Goal: Task Accomplishment & Management: Complete application form

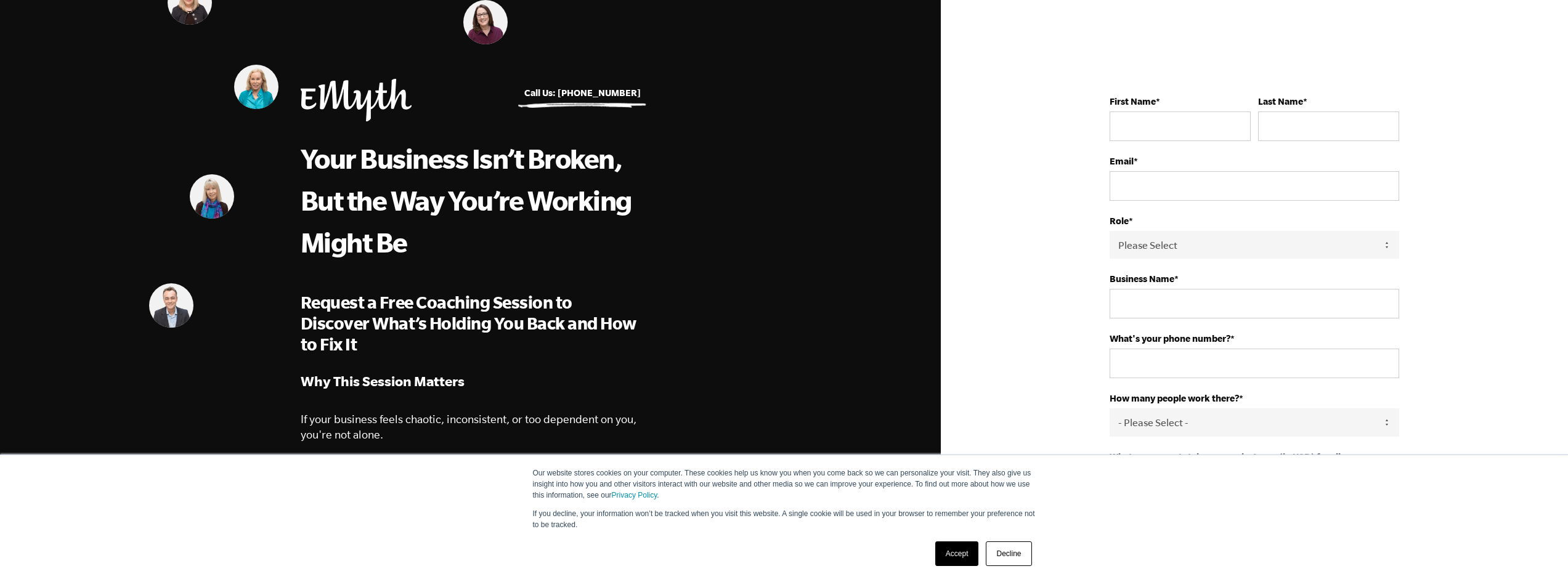
click at [186, 13] on img at bounding box center [189, 2] width 44 height 44
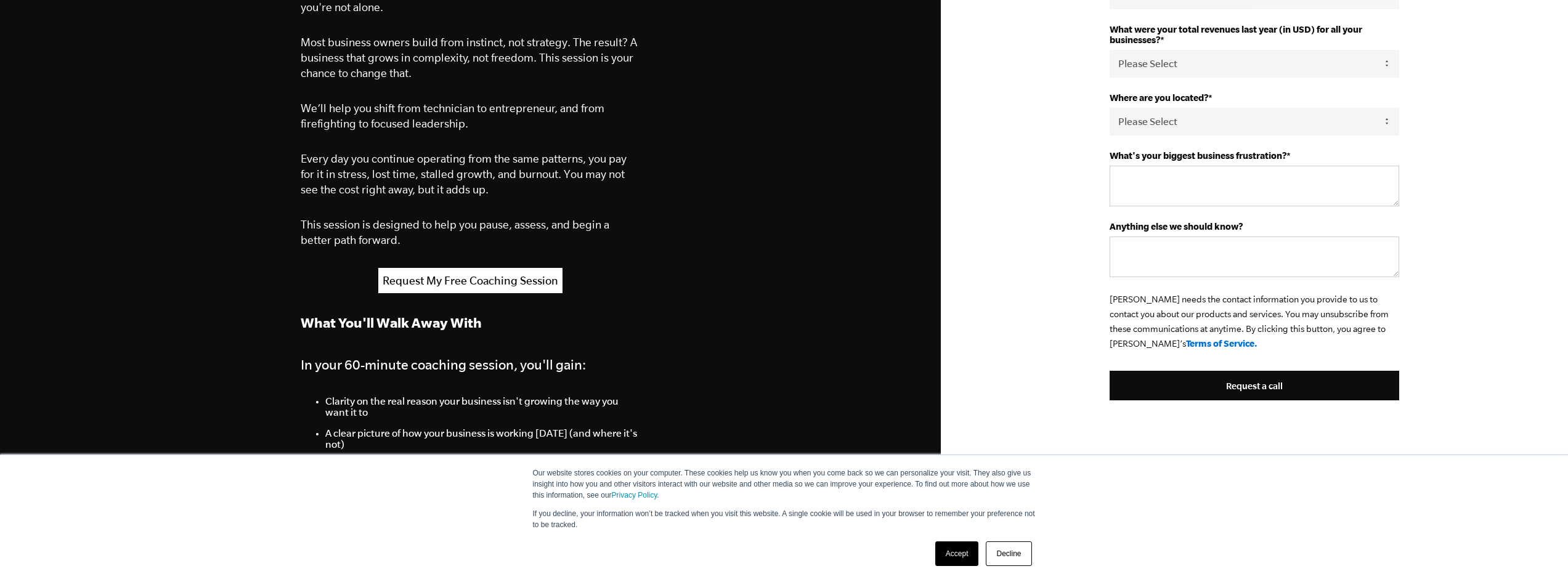
scroll to position [432, 0]
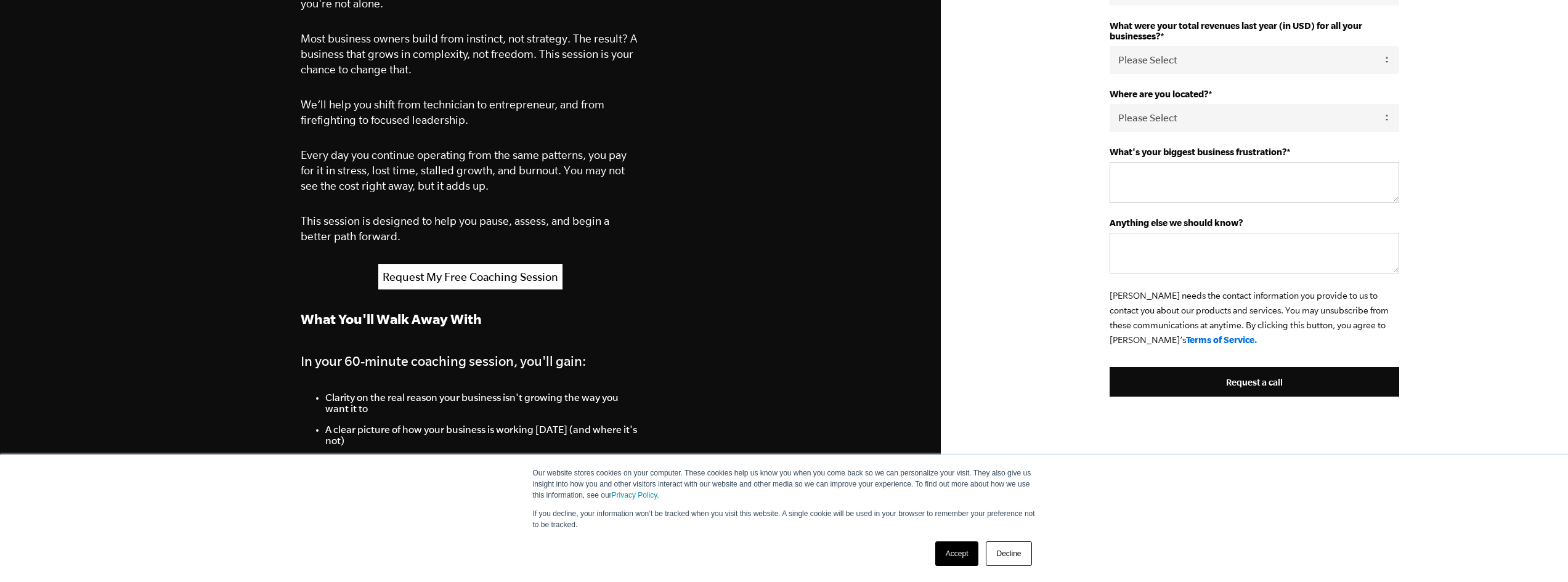
click at [952, 554] on link "Accept" at bounding box center [957, 554] width 44 height 24
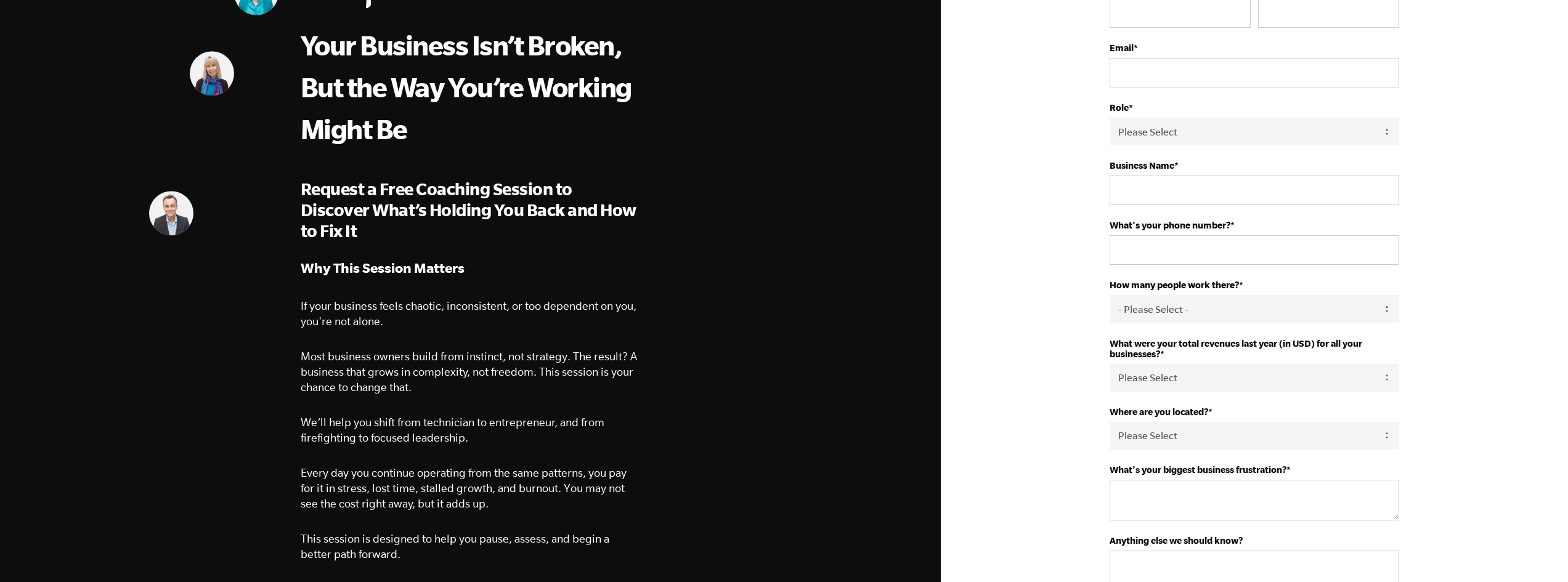
scroll to position [0, 0]
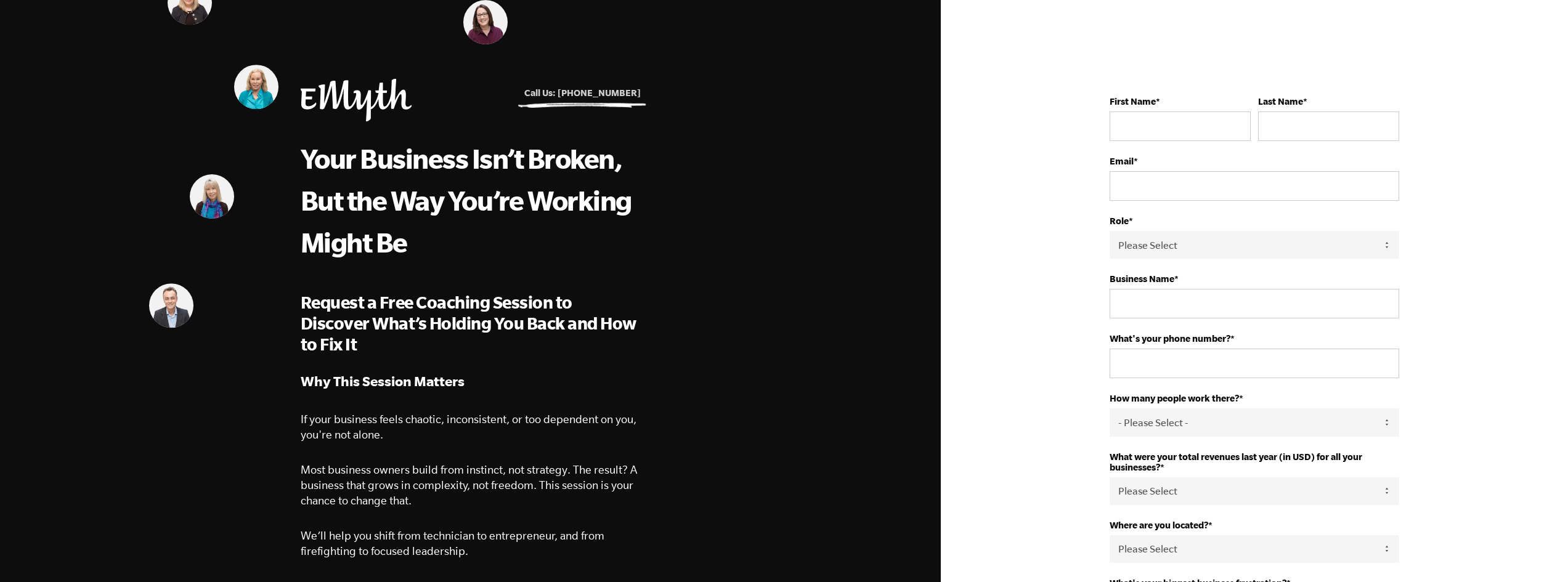
click at [580, 91] on link "Call Us: [PHONE_NUMBER]" at bounding box center [583, 93] width 116 height 11
click at [1149, 132] on input "First Name *" at bounding box center [1180, 126] width 141 height 30
type input "National"
type input "Center"
type input "[PERSON_NAME][EMAIL_ADDRESS][DOMAIN_NAME]"
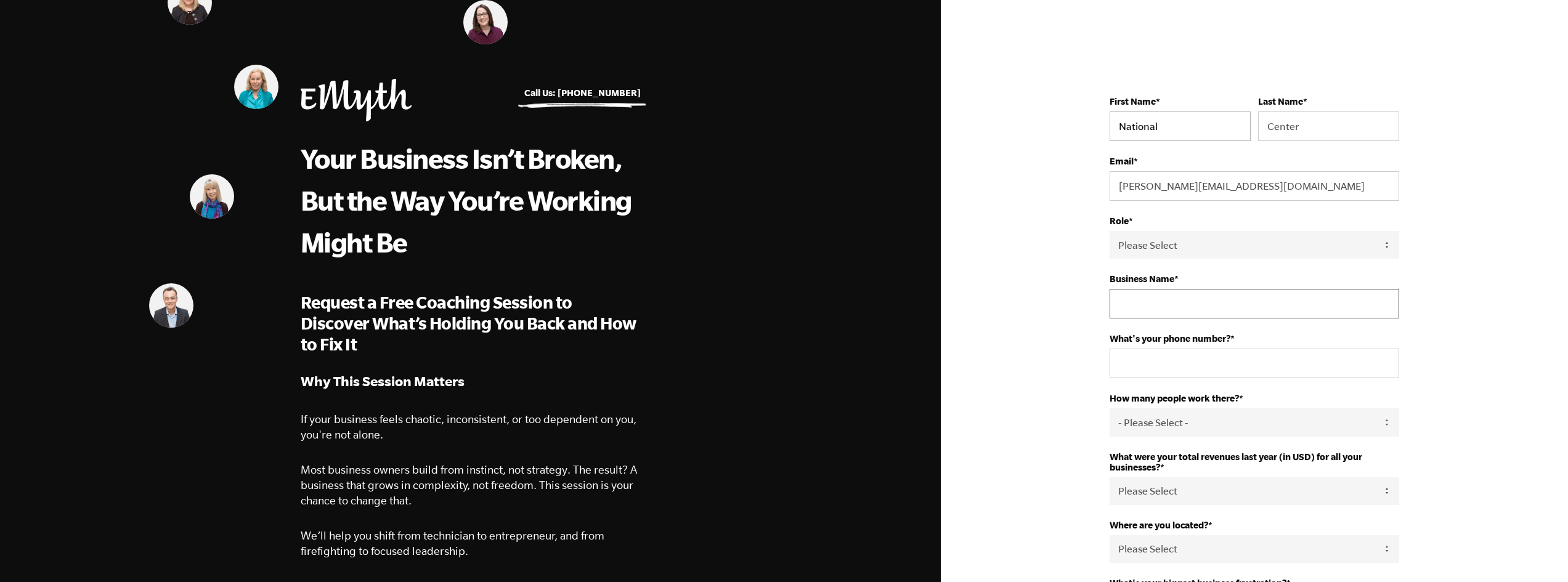
type input "National Training Center"
type input "17023210802"
select select "[GEOGRAPHIC_DATA]"
click at [1155, 417] on select "- Please Select - 50+ [PHONE_NUMBER] 10-19 4-9 1-3 0 tfa_105 tfa_106 tfa_107 tf…" at bounding box center [1254, 422] width 289 height 27
select select "10-19"
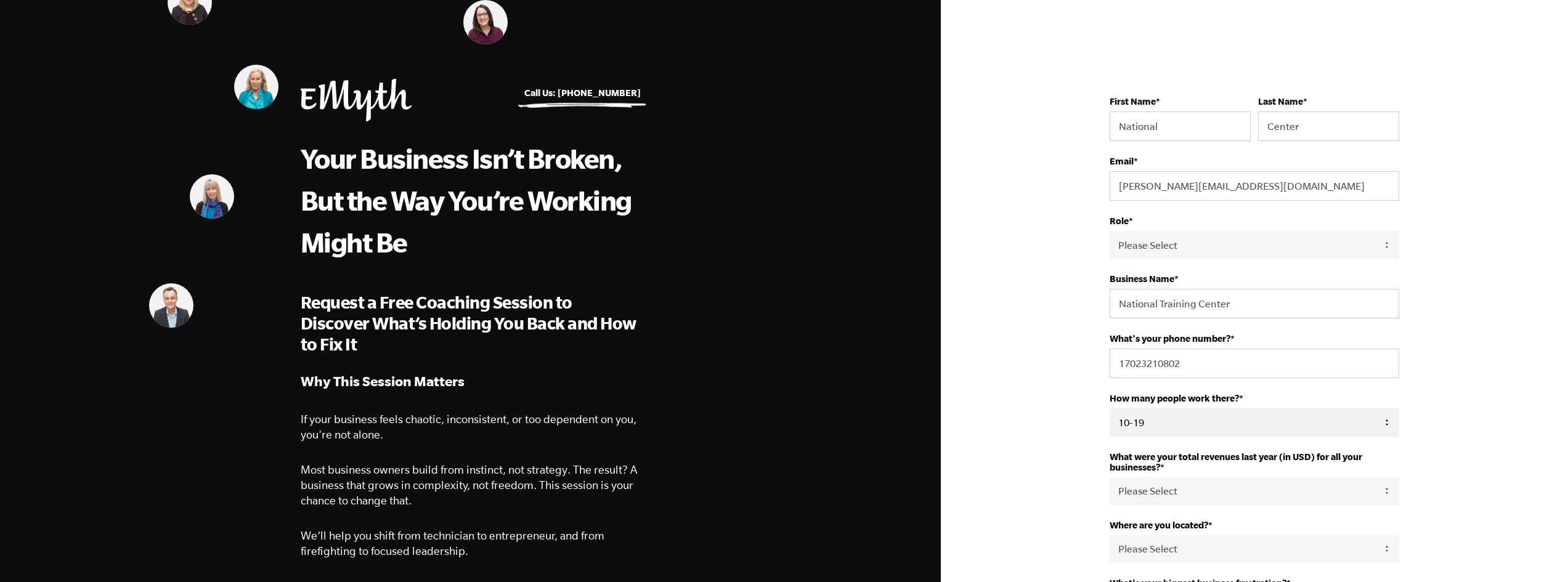
click at [1110, 409] on select "- Please Select - 50+ [PHONE_NUMBER] 10-19 4-9 1-3 0 tfa_105 tfa_106 tfa_107 tf…" at bounding box center [1254, 422] width 289 height 27
click at [1162, 493] on select "Please Select 0-75K 76-150K 151-275K 276-500K 501-750K 751-1M 1-2.5M 2.5-5M 5-1…" at bounding box center [1254, 491] width 289 height 27
select select "2.5-5M"
click at [1110, 480] on select "Please Select 0-75K 76-150K 151-275K 276-500K 501-750K 751-1M 1-2.5M 2.5-5M 5-1…" at bounding box center [1254, 491] width 289 height 27
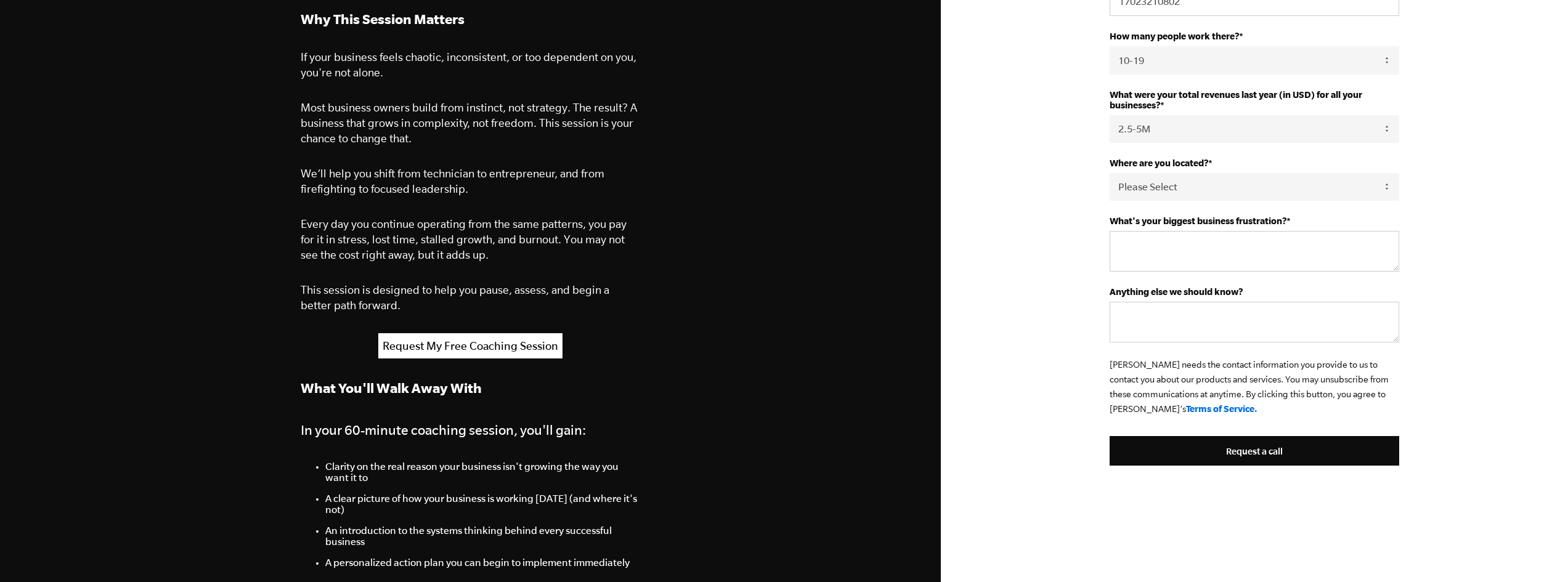
scroll to position [370, 0]
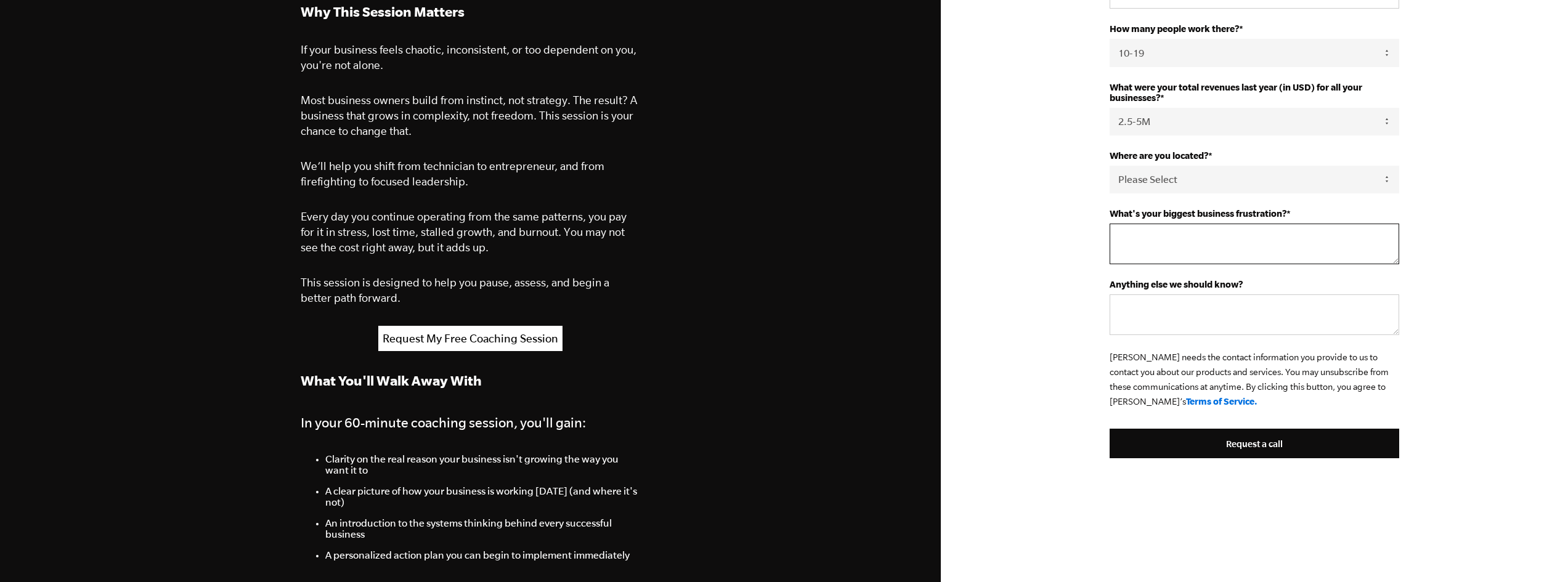
click at [1159, 248] on textarea "What's your biggest business frustration? *" at bounding box center [1254, 244] width 289 height 40
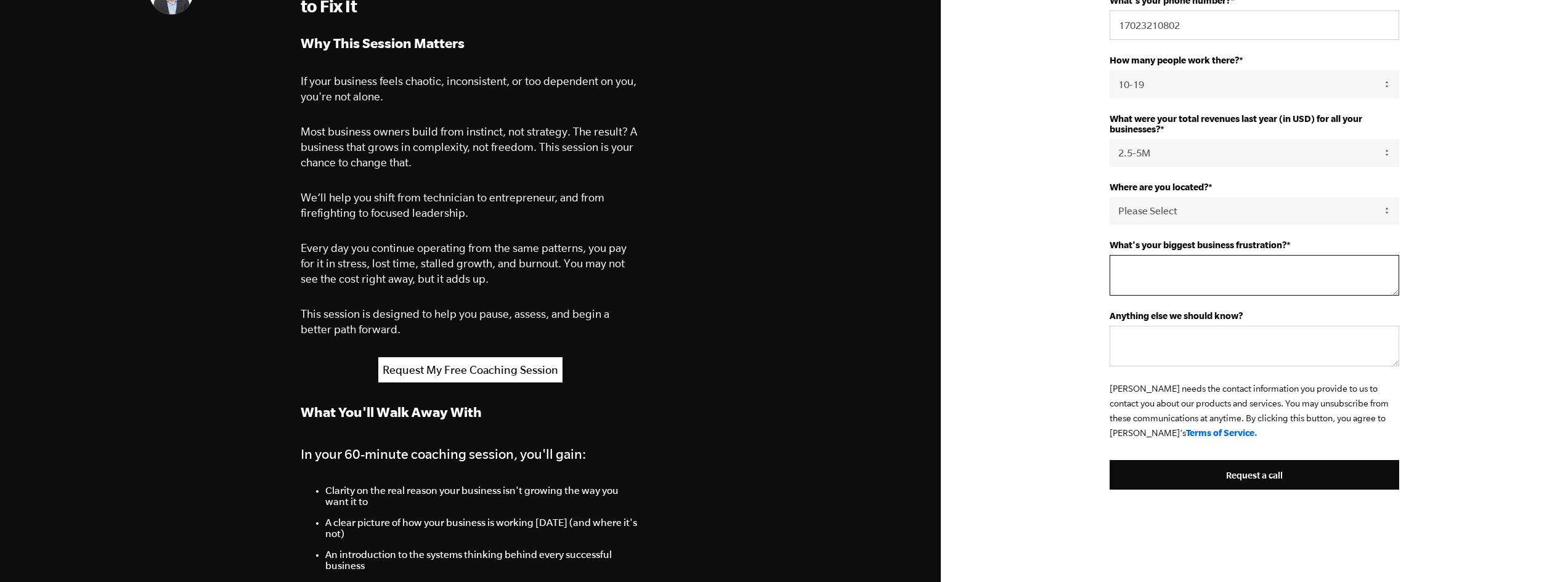
scroll to position [308, 0]
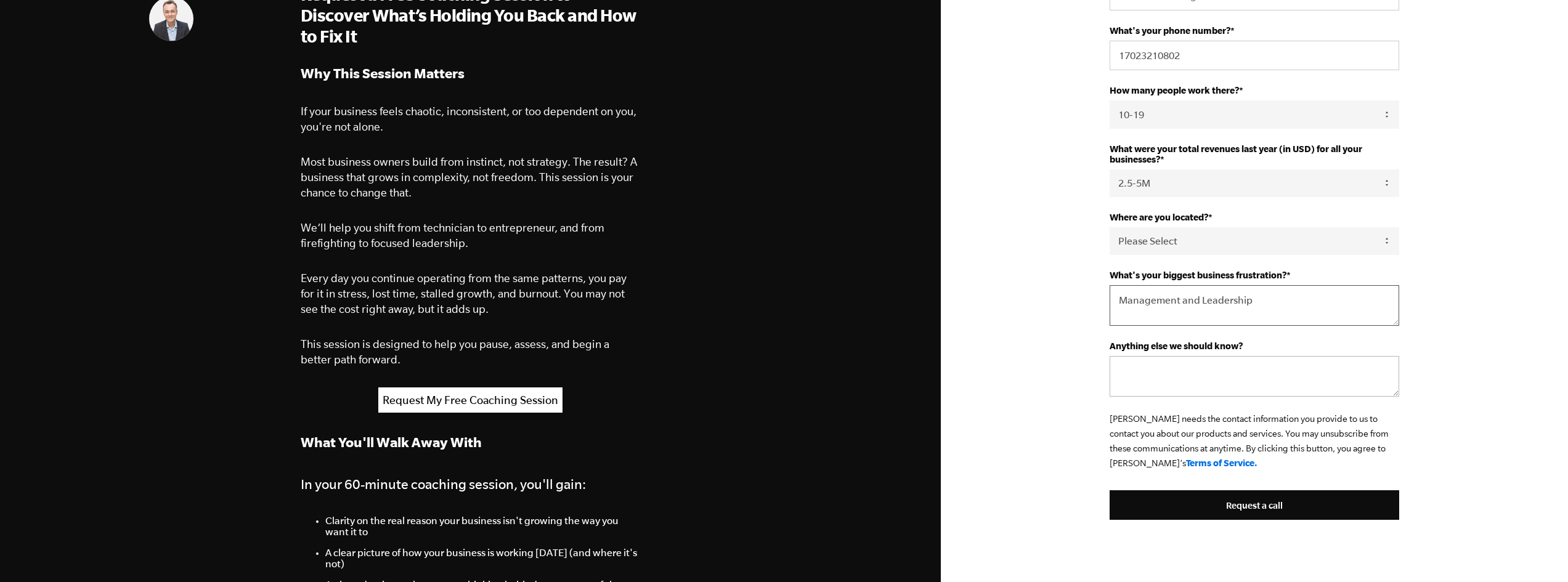
type textarea "Management and Leadership"
click at [1127, 376] on textarea "Anything else we should know?" at bounding box center [1254, 376] width 289 height 40
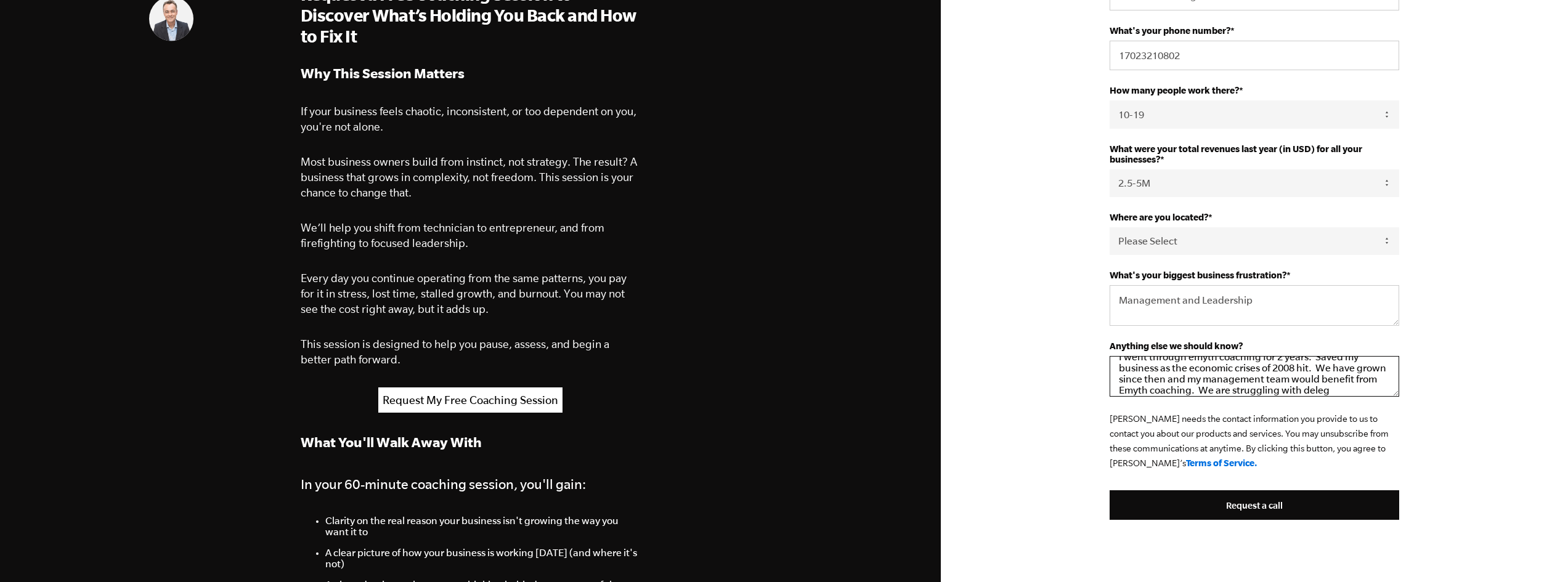
scroll to position [25, 0]
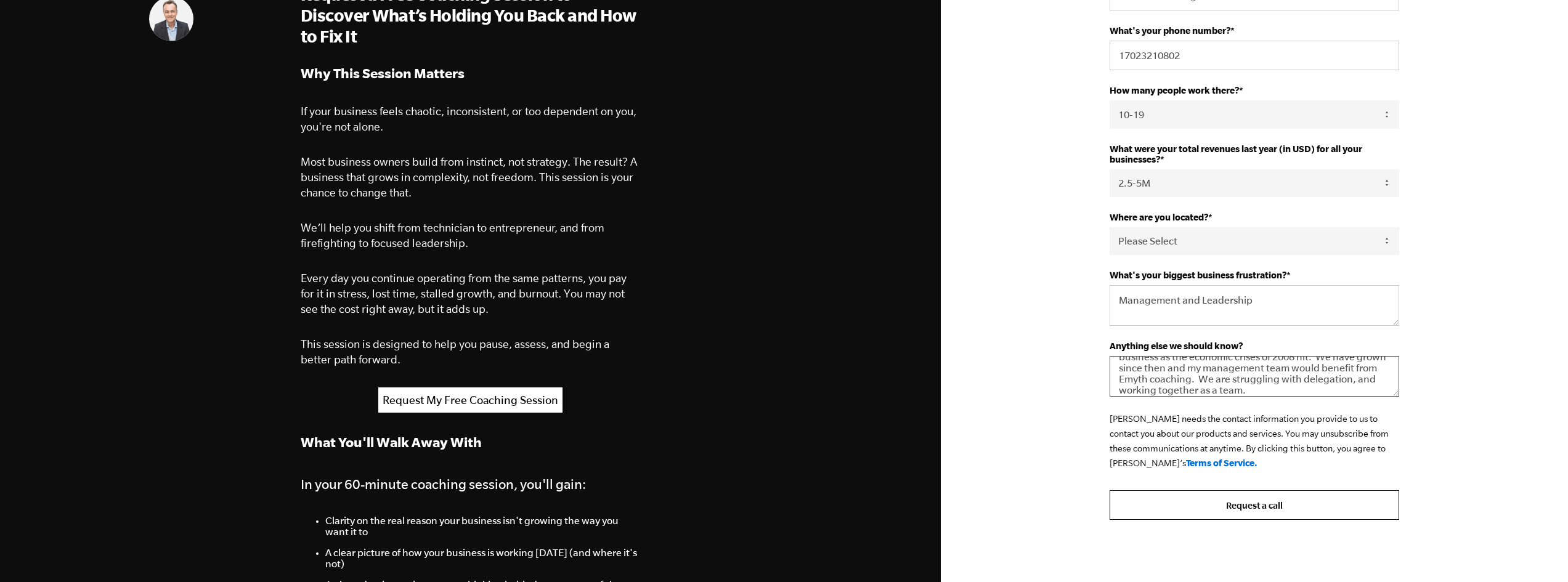
type textarea "I went through emyth coaching for 2 years. Saved my business as the economic cr…"
click at [1257, 506] on input "Request a call" at bounding box center [1254, 505] width 289 height 30
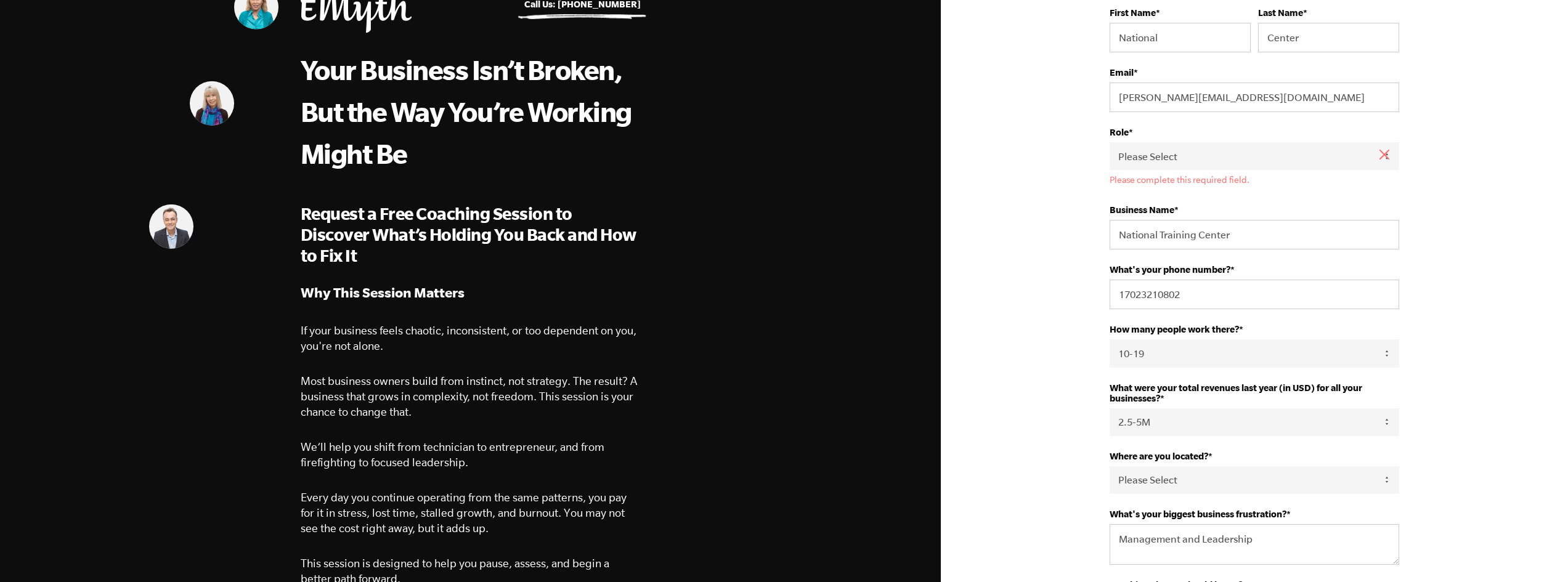
scroll to position [555, 0]
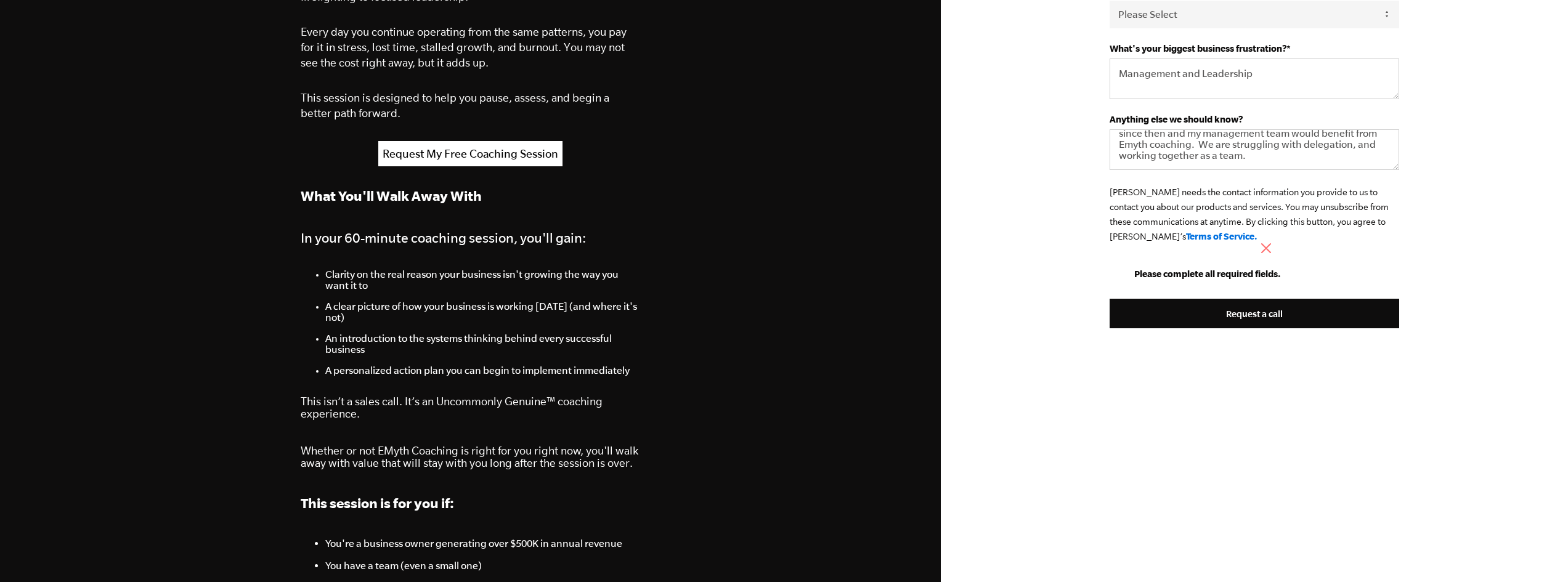
click at [1268, 269] on ul "Please complete all required fields." at bounding box center [1195, 274] width 171 height 11
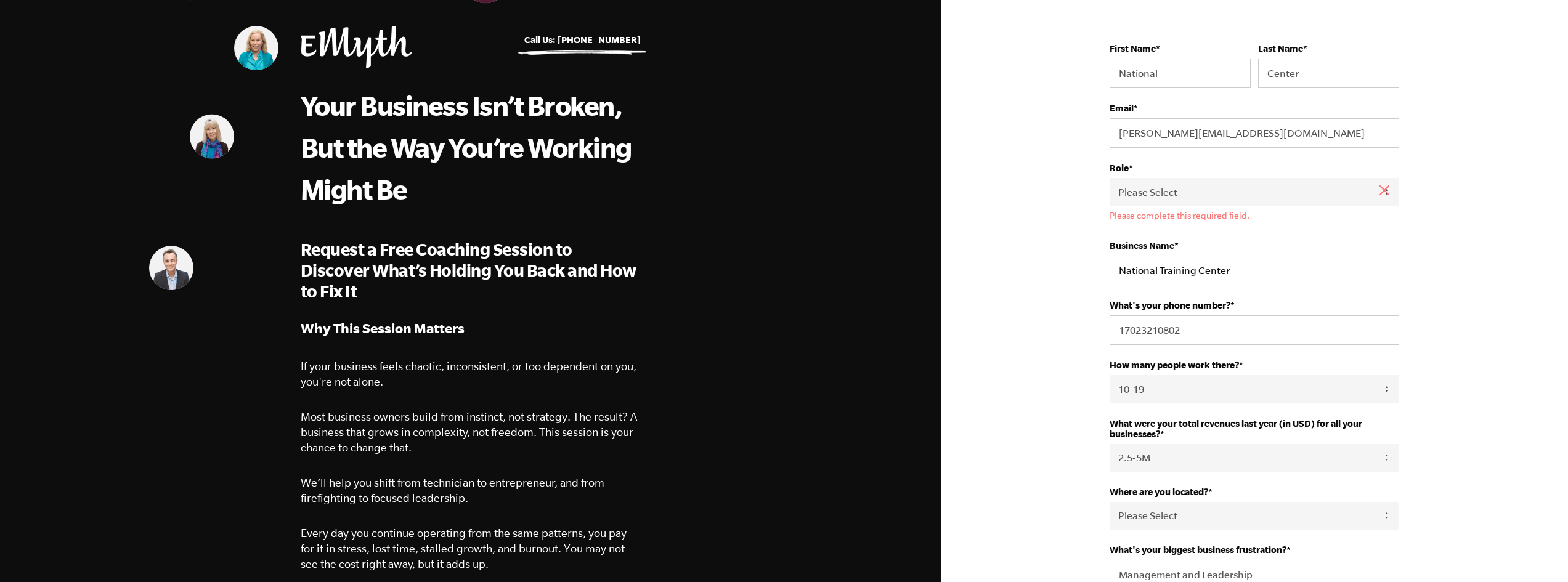
scroll to position [0, 0]
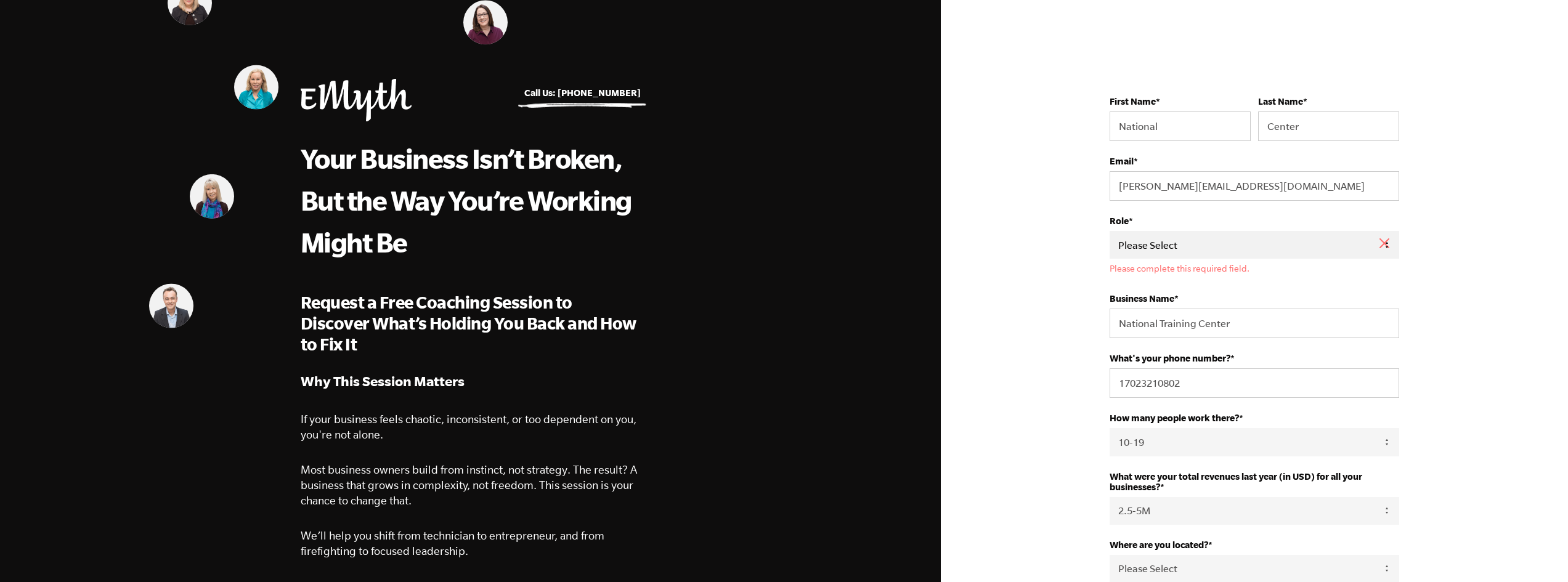
click at [1146, 245] on select "Please Select Owner Partner / Co-Owner Executive Employee / Other" at bounding box center [1254, 245] width 289 height 27
select select "Owner"
click at [1110, 231] on select "Please Select Owner Partner / Co-Owner Executive Employee / Other" at bounding box center [1254, 245] width 289 height 27
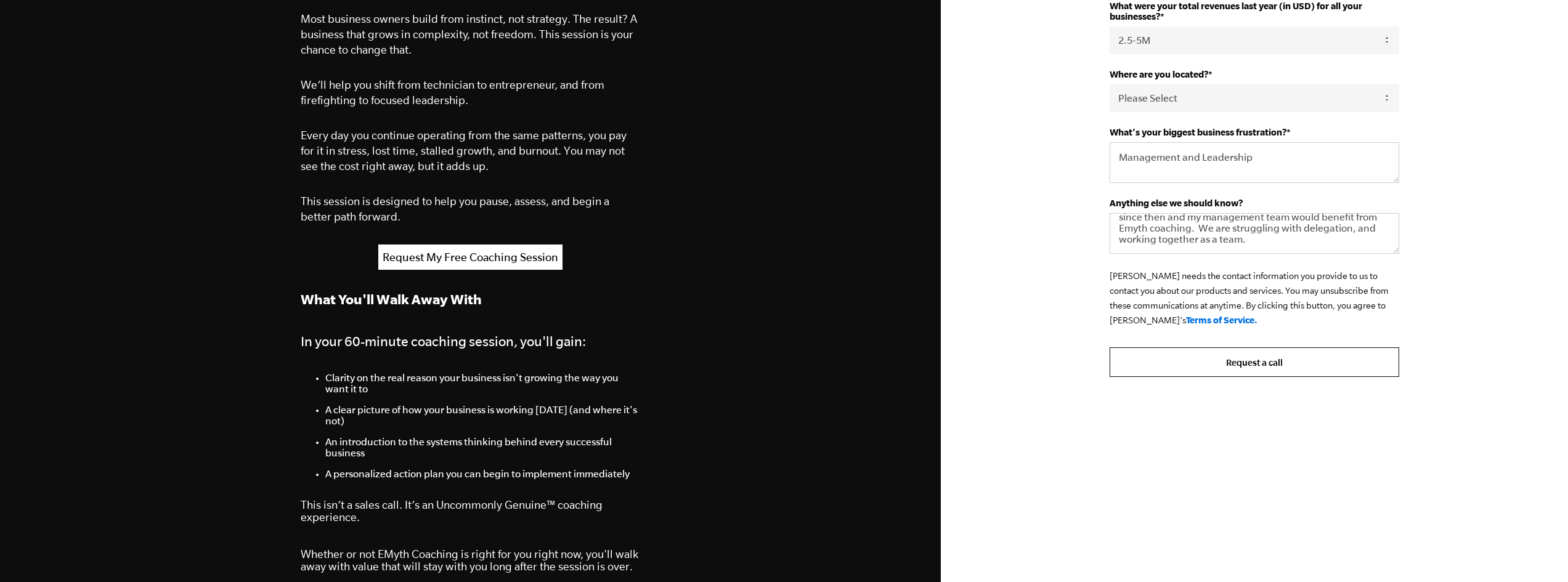
scroll to position [493, 0]
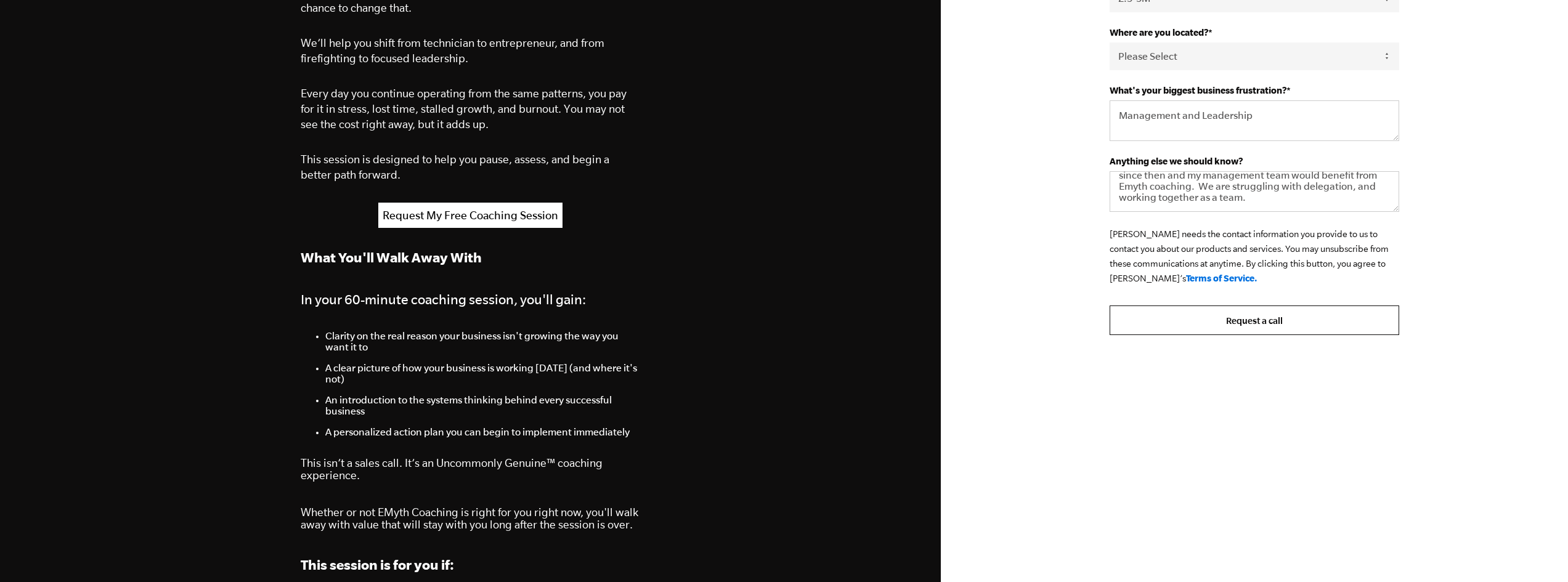
click at [1240, 323] on input "Request a call" at bounding box center [1254, 320] width 289 height 30
